Goal: Transaction & Acquisition: Subscribe to service/newsletter

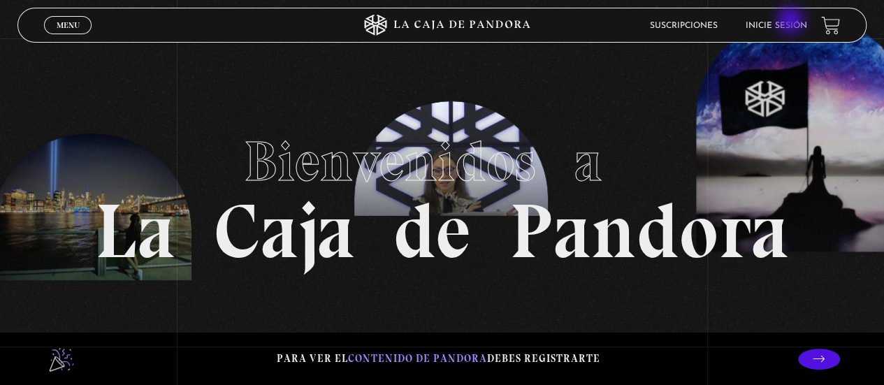
click at [792, 22] on link "Inicie sesión" at bounding box center [777, 26] width 62 height 8
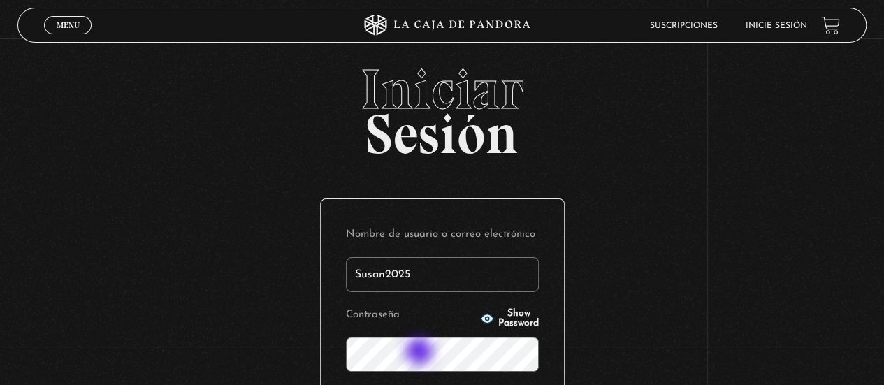
type input "Susan2025"
click at [514, 318] on span "Show Password" at bounding box center [518, 319] width 41 height 20
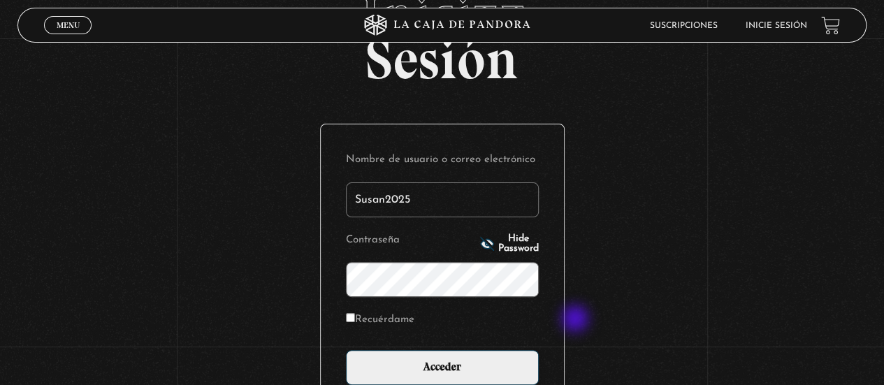
scroll to position [140, 0]
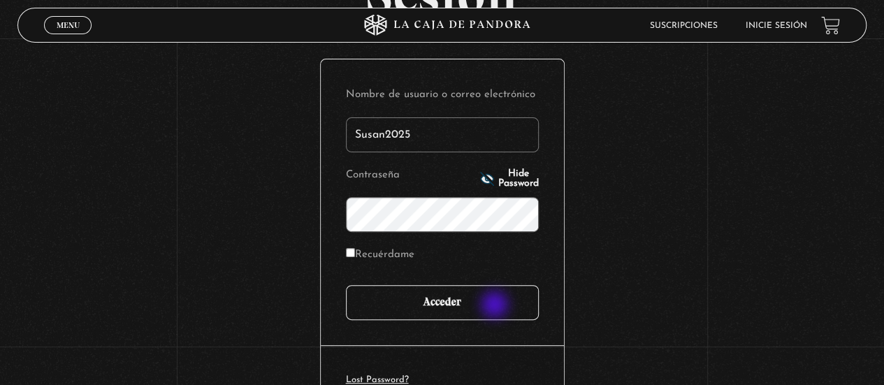
click at [496, 306] on input "Acceder" at bounding box center [442, 302] width 193 height 35
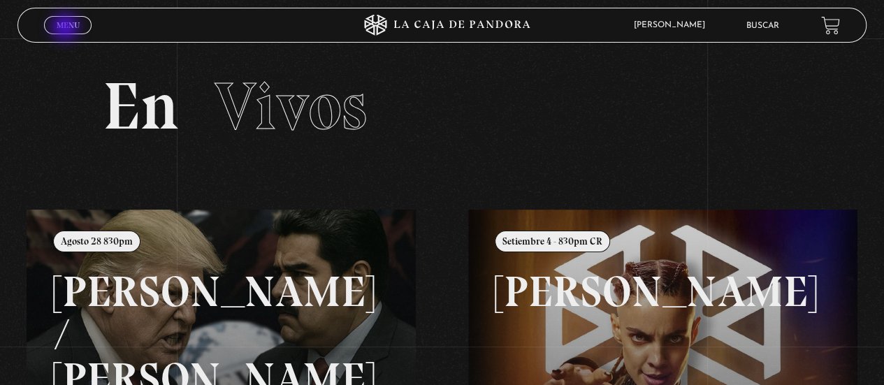
click at [66, 29] on span "Menu" at bounding box center [68, 25] width 23 height 8
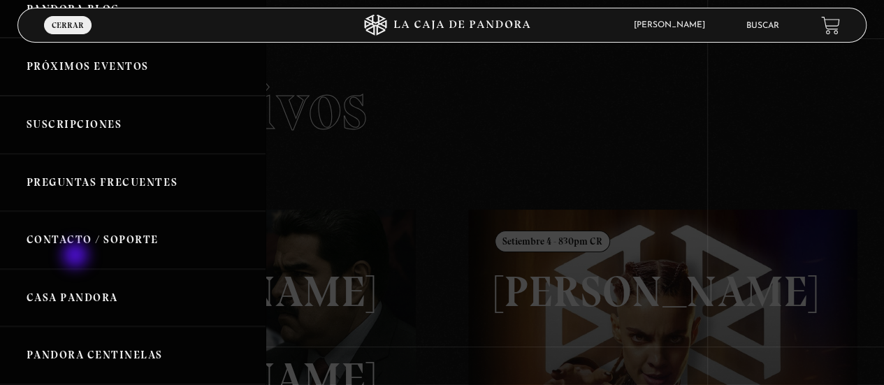
scroll to position [210, 0]
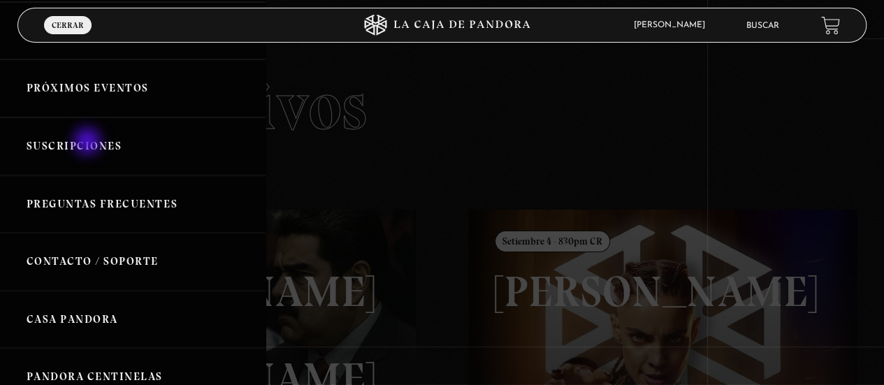
click at [87, 138] on link "Suscripciones" at bounding box center [133, 146] width 266 height 58
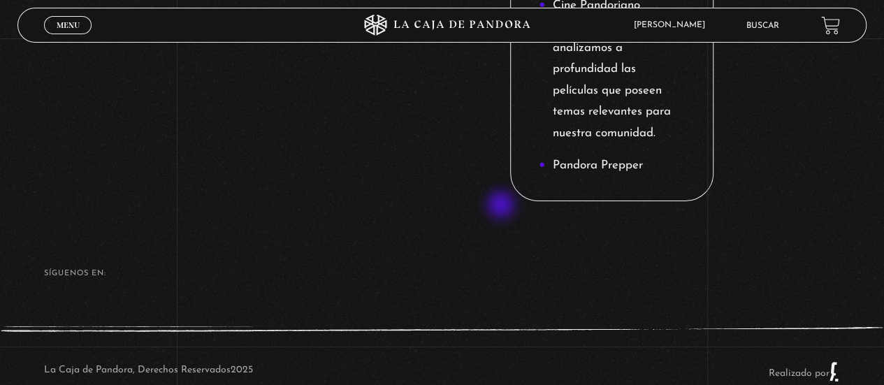
scroll to position [2290, 0]
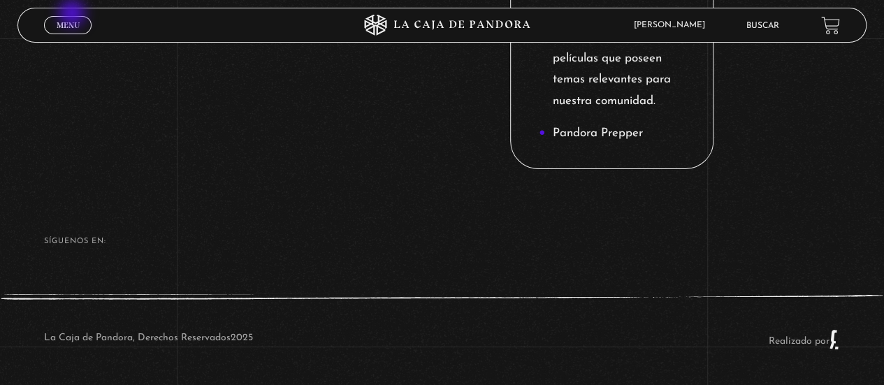
click at [73, 14] on div "Menu Cerrar" at bounding box center [177, 25] width 266 height 34
click at [73, 24] on span "Menu" at bounding box center [68, 25] width 23 height 8
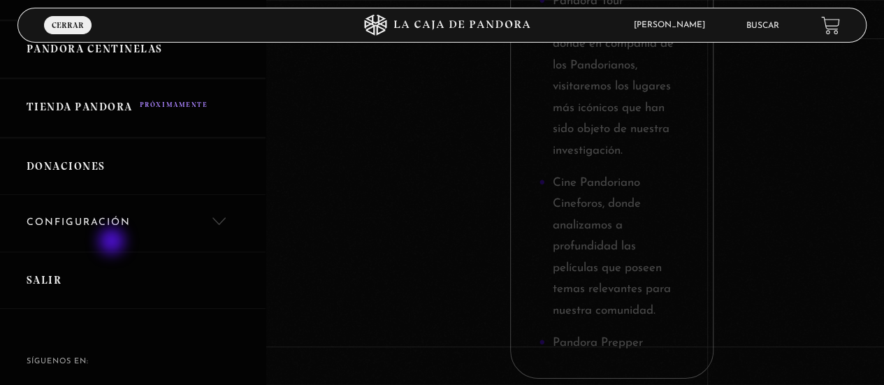
scroll to position [596, 0]
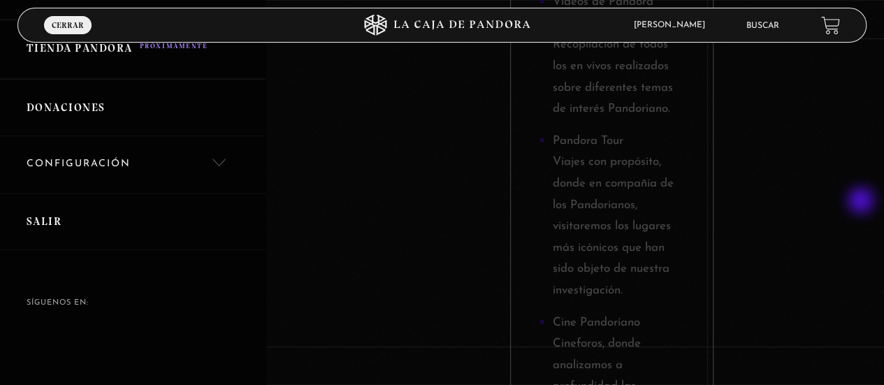
click at [862, 202] on div at bounding box center [442, 192] width 884 height 385
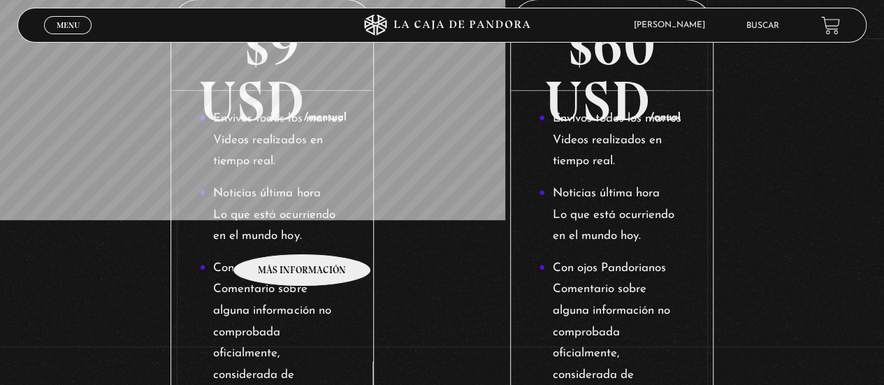
scroll to position [193, 0]
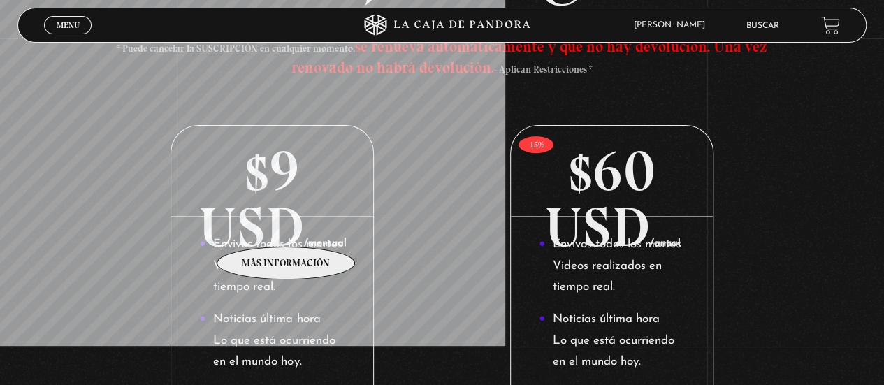
click at [285, 217] on p "$9 USD /mensual" at bounding box center [272, 171] width 202 height 91
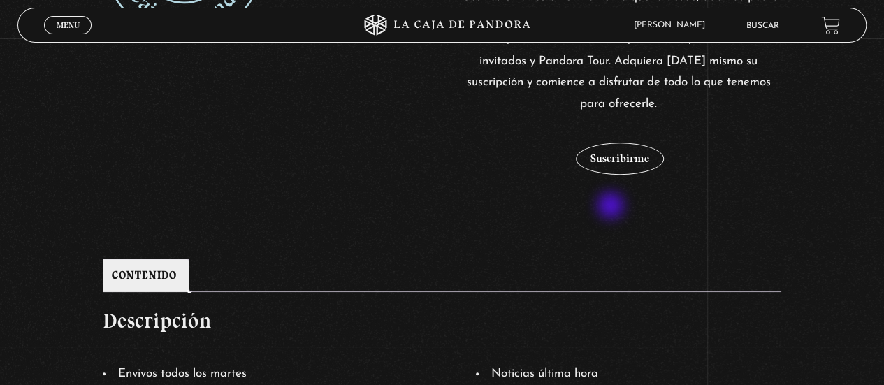
scroll to position [298, 0]
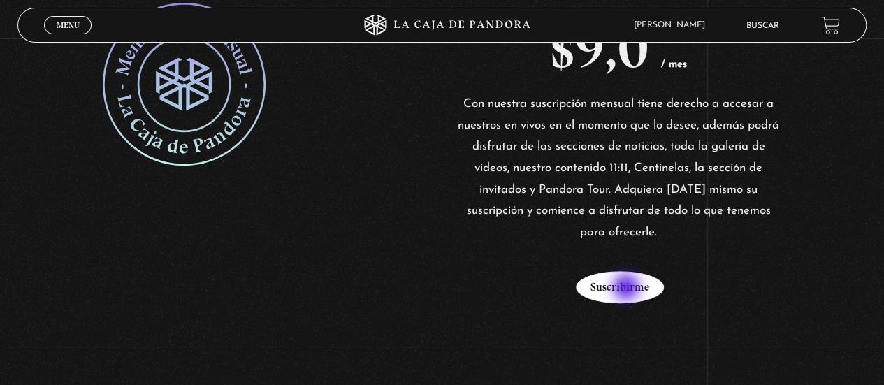
click at [628, 289] on button "Suscribirme" at bounding box center [620, 287] width 88 height 32
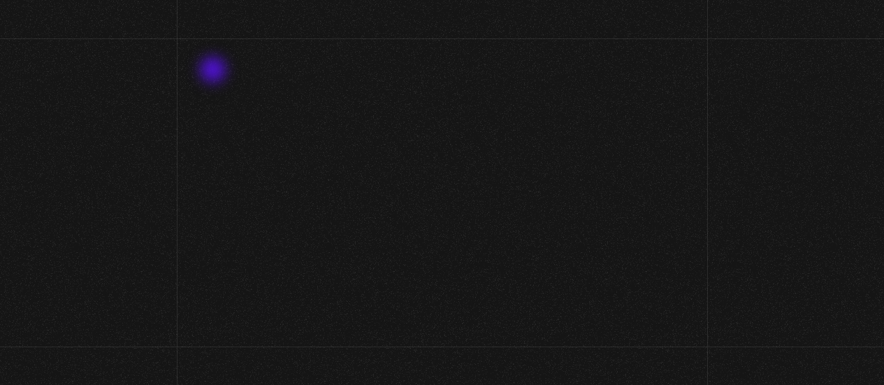
scroll to position [298, 0]
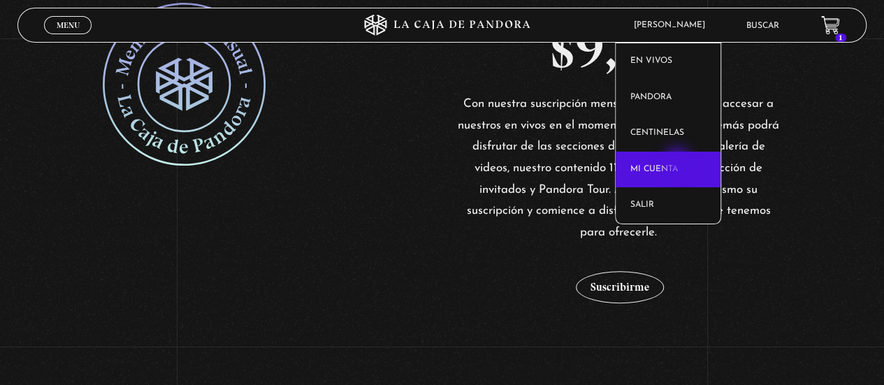
click at [679, 163] on link "Mi cuenta" at bounding box center [668, 170] width 105 height 36
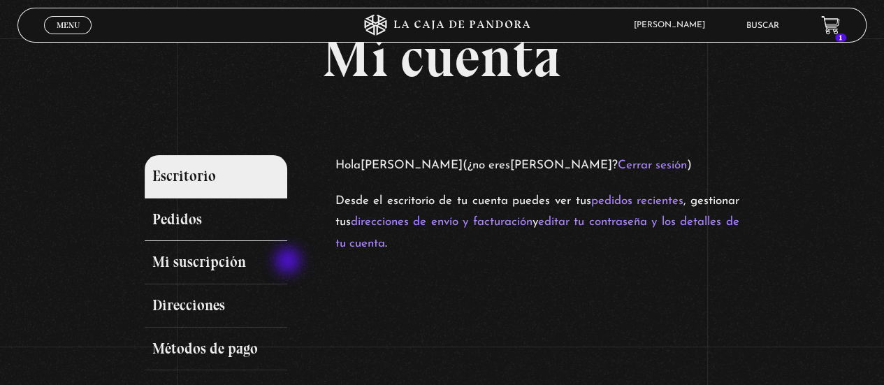
scroll to position [70, 0]
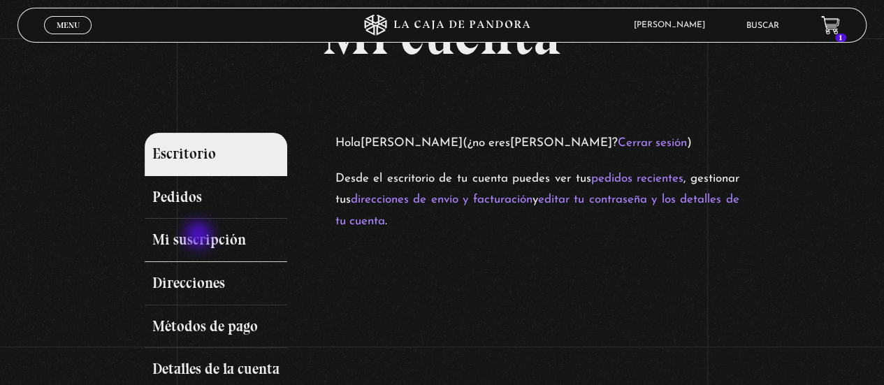
click at [200, 236] on link "Mi suscripción" at bounding box center [216, 240] width 143 height 43
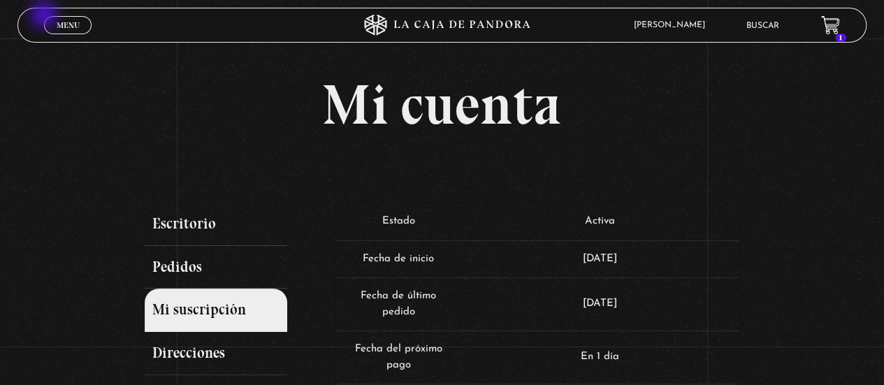
click at [45, 16] on div "Menu Cerrar" at bounding box center [177, 25] width 266 height 34
click at [62, 26] on span "Menu" at bounding box center [68, 25] width 23 height 8
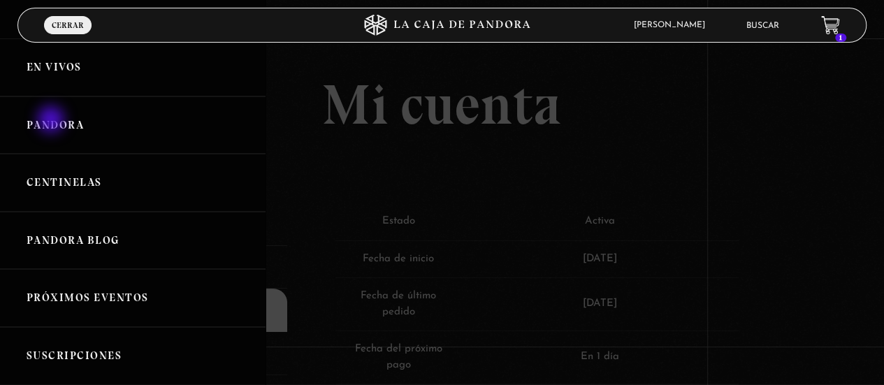
click at [52, 121] on link "Pandora" at bounding box center [133, 125] width 266 height 58
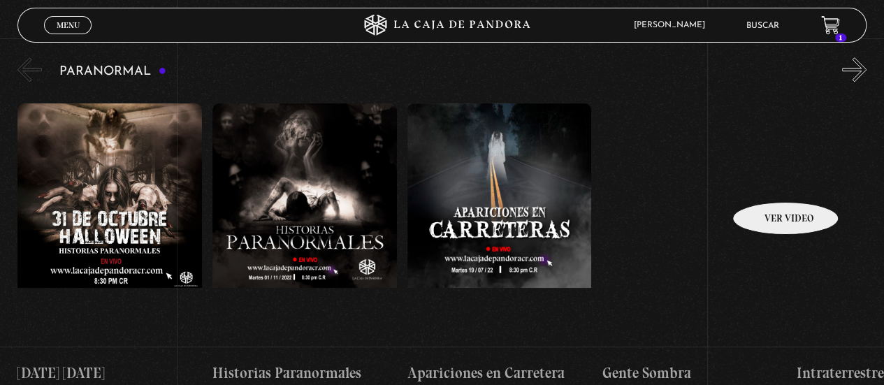
scroll to position [629, 0]
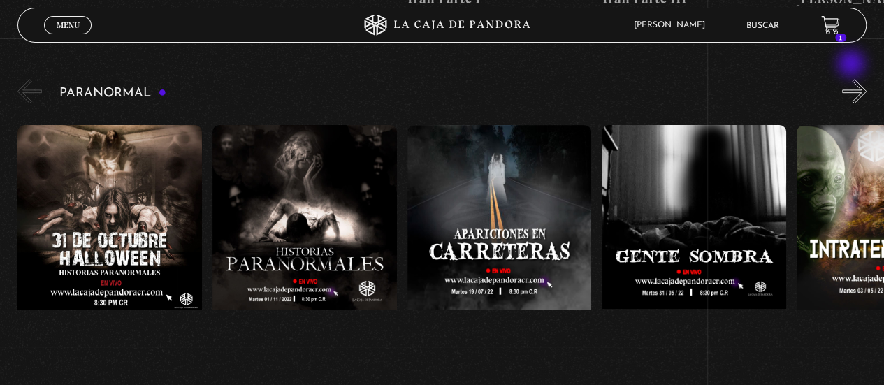
click at [853, 79] on button "»" at bounding box center [854, 91] width 24 height 24
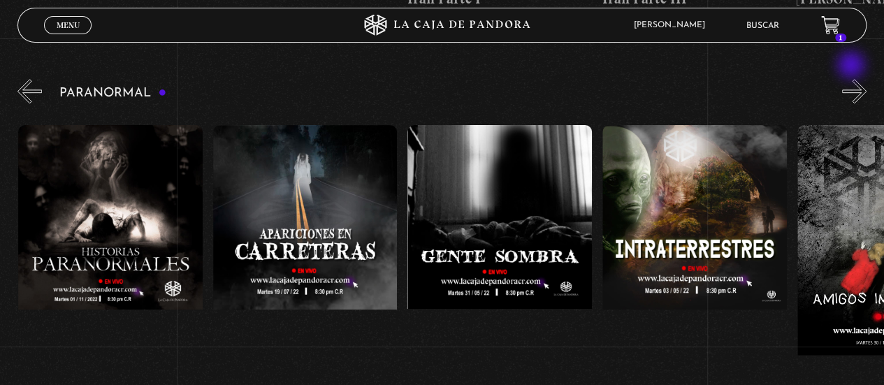
click at [853, 79] on button "»" at bounding box center [854, 91] width 24 height 24
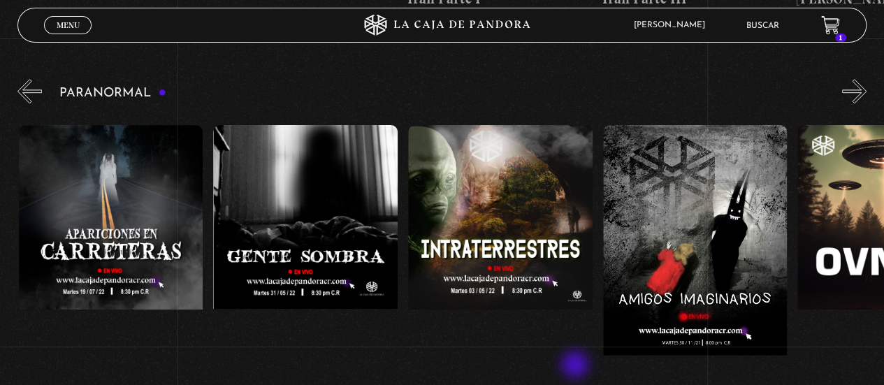
scroll to position [0, 389]
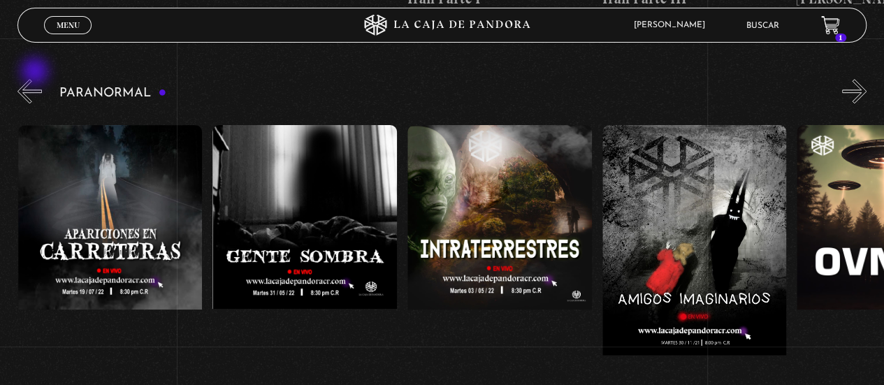
click at [35, 79] on button "«" at bounding box center [29, 91] width 24 height 24
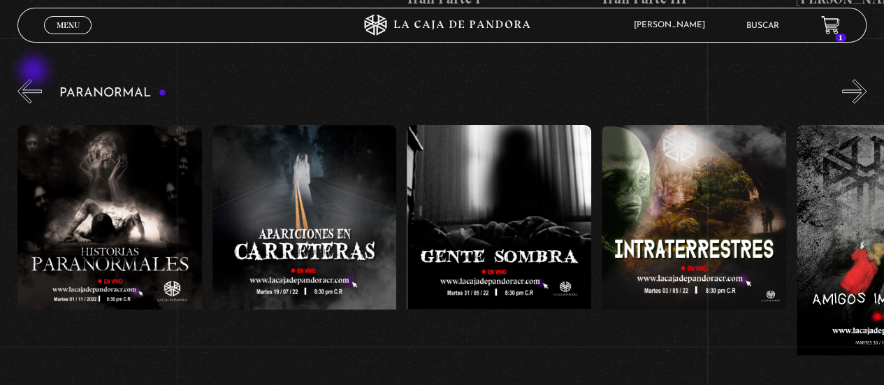
click at [35, 79] on button "«" at bounding box center [29, 91] width 24 height 24
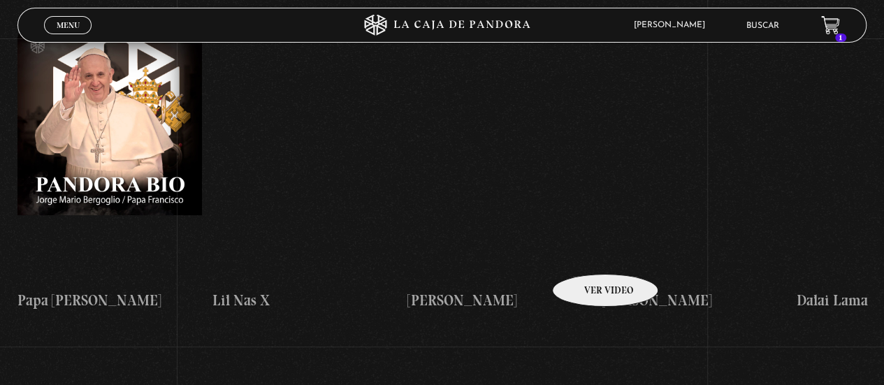
scroll to position [1328, 0]
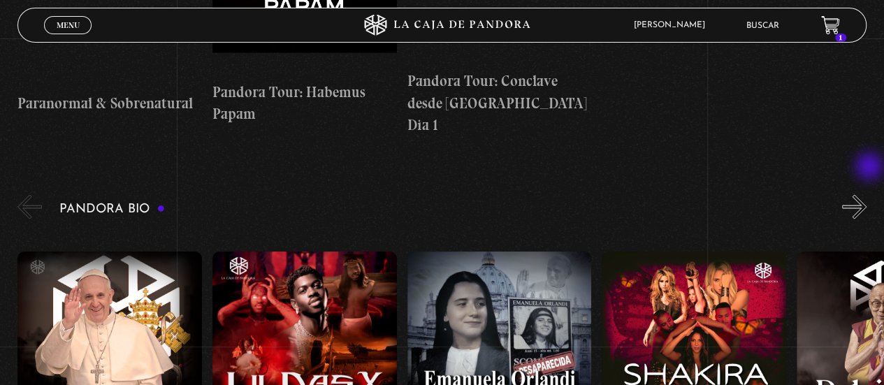
click at [867, 195] on button "»" at bounding box center [854, 207] width 24 height 24
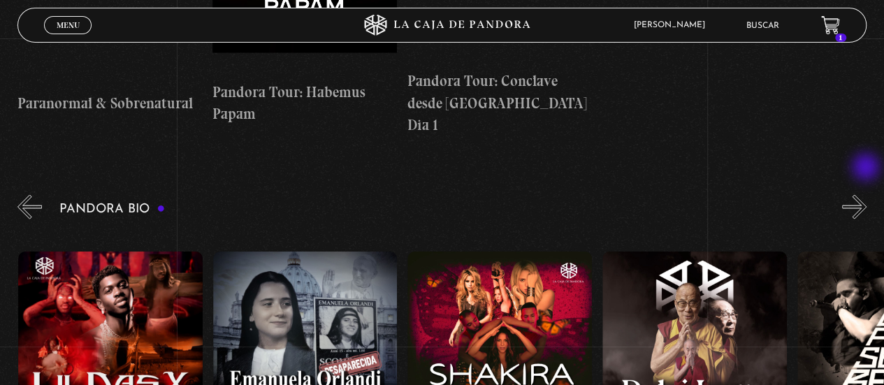
scroll to position [0, 194]
